Goal: Find specific page/section: Find specific page/section

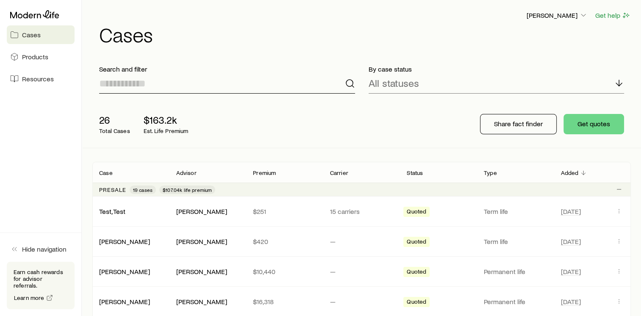
click at [213, 86] on input at bounding box center [227, 83] width 256 height 20
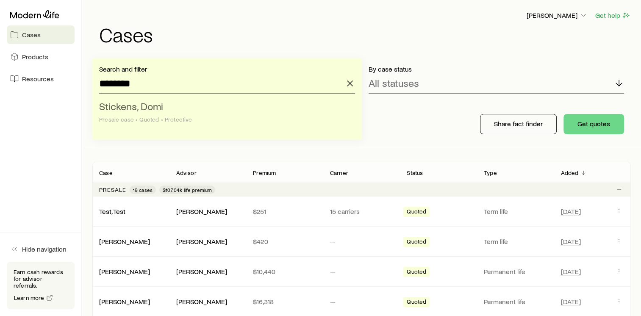
click at [206, 109] on li "Stickens, Domi Presale case • Quoted • Protective" at bounding box center [224, 113] width 251 height 33
type input "**********"
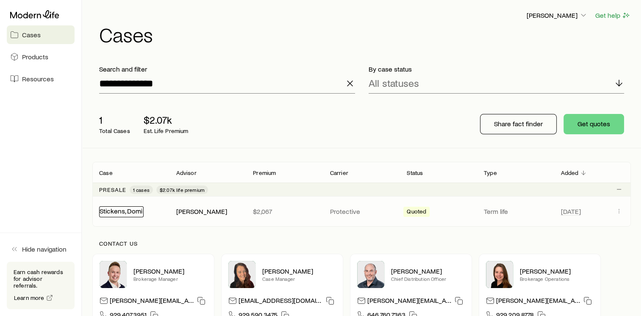
click at [125, 211] on link "Stickens, Domi" at bounding box center [120, 211] width 43 height 8
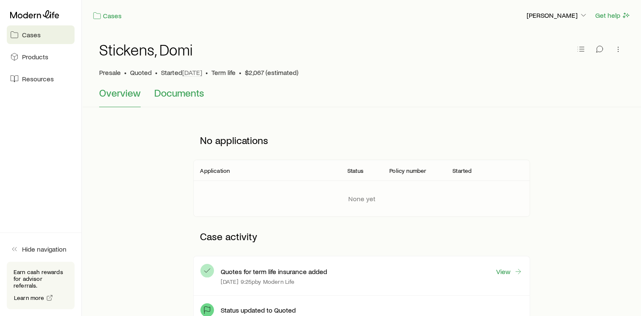
click at [178, 95] on span "Documents" at bounding box center [179, 93] width 50 height 12
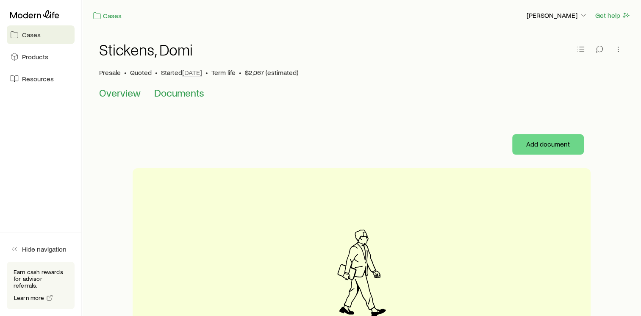
click at [127, 97] on span "Overview" at bounding box center [119, 93] width 41 height 12
